Goal: Find specific page/section

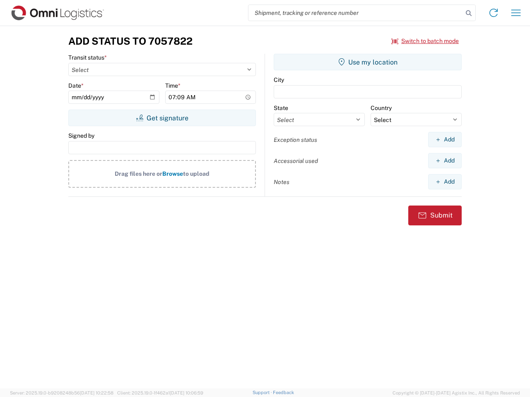
click at [356, 13] on input "search" at bounding box center [355, 13] width 214 height 16
click at [468, 13] on icon at bounding box center [469, 13] width 12 height 12
click at [493, 13] on icon at bounding box center [493, 12] width 13 height 13
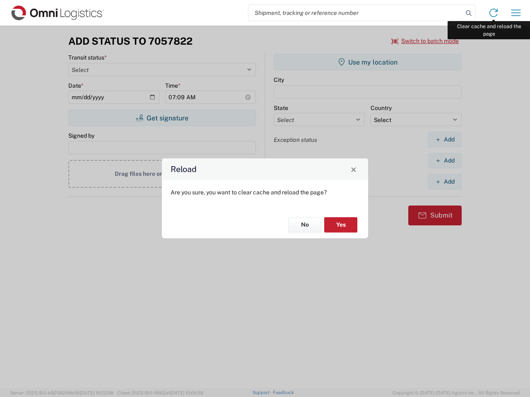
click at [516, 13] on div "Reload Are you sure, you want to clear cache and reload the page? No Yes" at bounding box center [265, 198] width 530 height 397
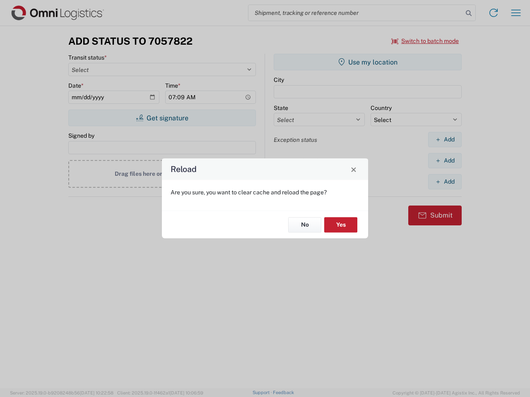
click at [425, 41] on div "Reload Are you sure, you want to clear cache and reload the page? No Yes" at bounding box center [265, 198] width 530 height 397
click at [162, 118] on div "Reload Are you sure, you want to clear cache and reload the page? No Yes" at bounding box center [265, 198] width 530 height 397
click at [368, 62] on div "Reload Are you sure, you want to clear cache and reload the page? No Yes" at bounding box center [265, 198] width 530 height 397
click at [444, 139] on div "Reload Are you sure, you want to clear cache and reload the page? No Yes" at bounding box center [265, 198] width 530 height 397
click at [444, 161] on div "Reload Are you sure, you want to clear cache and reload the page? No Yes" at bounding box center [265, 198] width 530 height 397
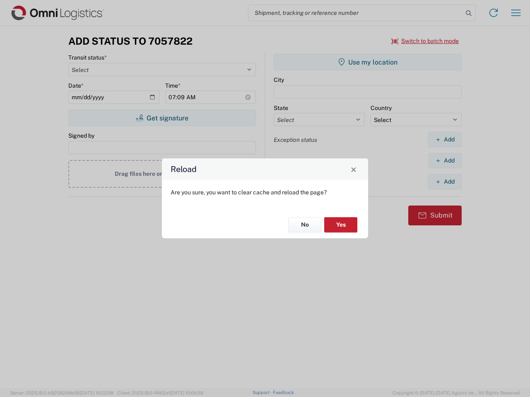
click at [444, 182] on div "Reload Are you sure, you want to clear cache and reload the page? No Yes" at bounding box center [265, 198] width 530 height 397
